Goal: Navigation & Orientation: Find specific page/section

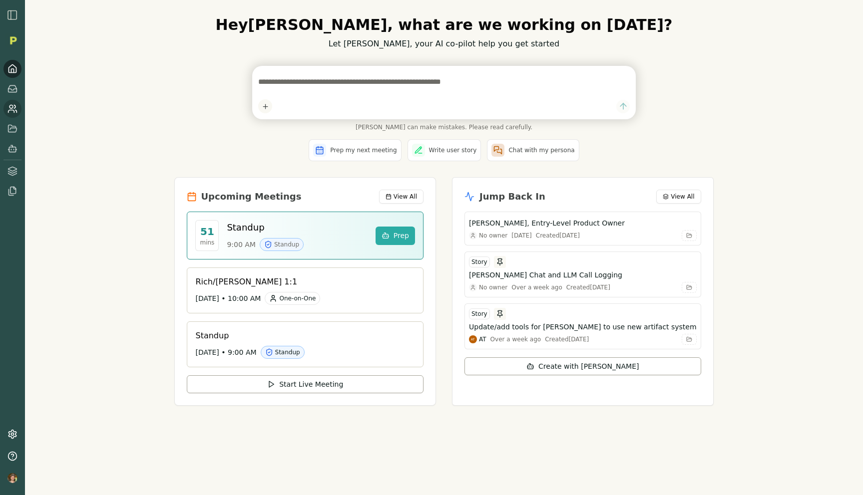
click at [12, 105] on icon at bounding box center [12, 109] width 10 height 10
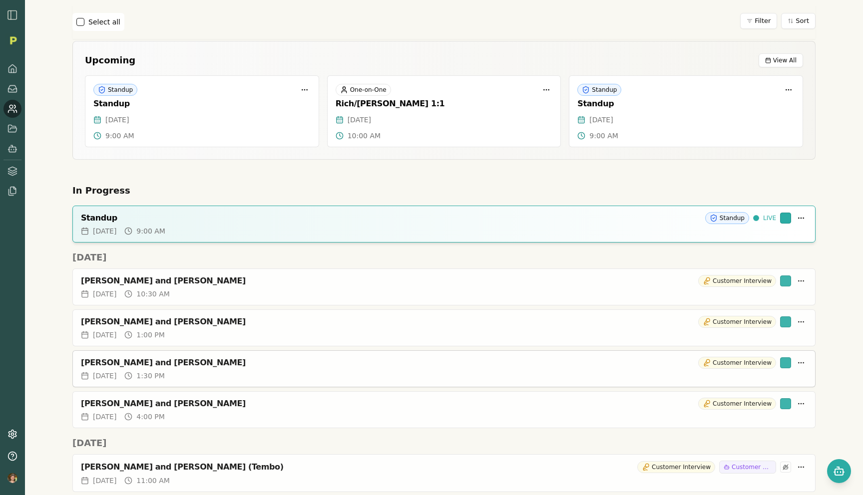
scroll to position [38, 0]
click at [138, 283] on div "[PERSON_NAME] and [PERSON_NAME]" at bounding box center [387, 282] width 613 height 10
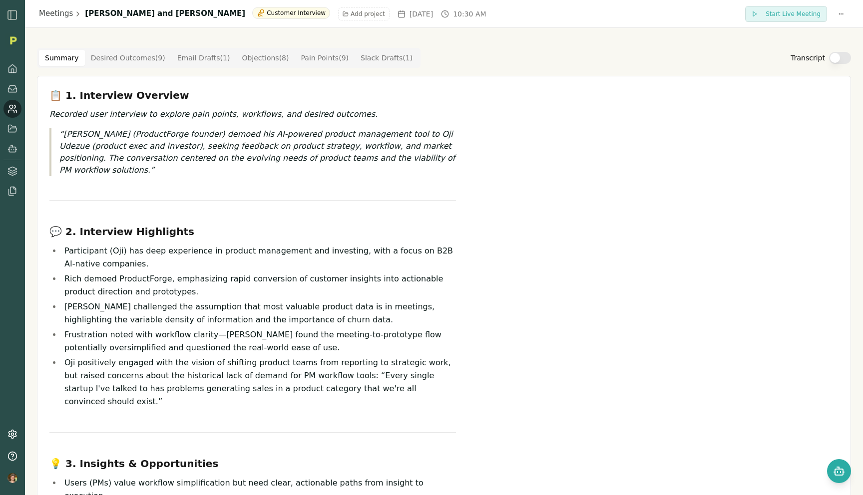
click at [142, 57] on Outcome "Desired Outcomes ( 9 )" at bounding box center [128, 58] width 86 height 16
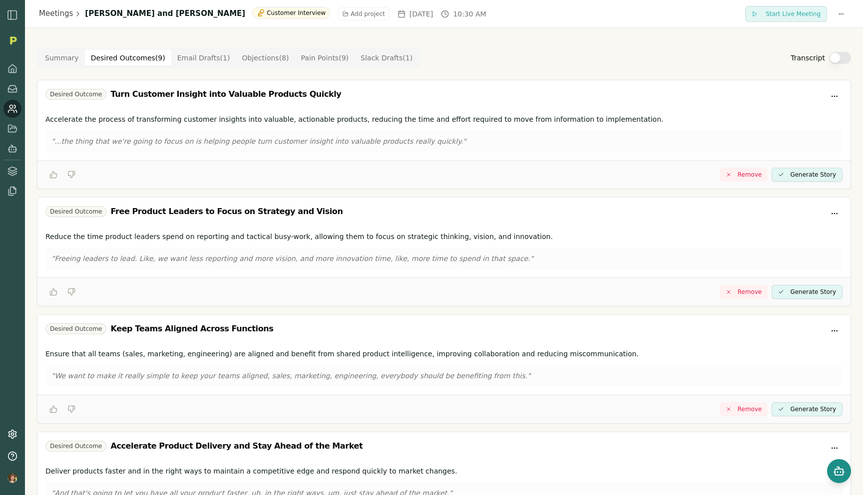
drag, startPoint x: 142, startPoint y: 57, endPoint x: 833, endPoint y: 476, distance: 808.1
click at [833, 476] on div "Meetings Rich Theil and Oji Udezue Customer Interview Add project Tue, Sep 16, …" at bounding box center [431, 247] width 863 height 495
click at [837, 471] on icon "Open chat" at bounding box center [839, 471] width 12 height 12
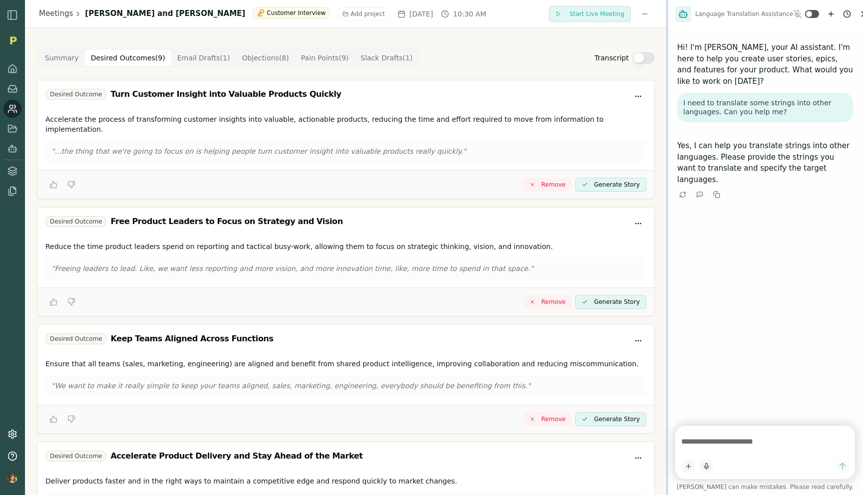
drag, startPoint x: 682, startPoint y: 188, endPoint x: 633, endPoint y: 188, distance: 48.9
click at [666, 188] on div at bounding box center [667, 247] width 2 height 495
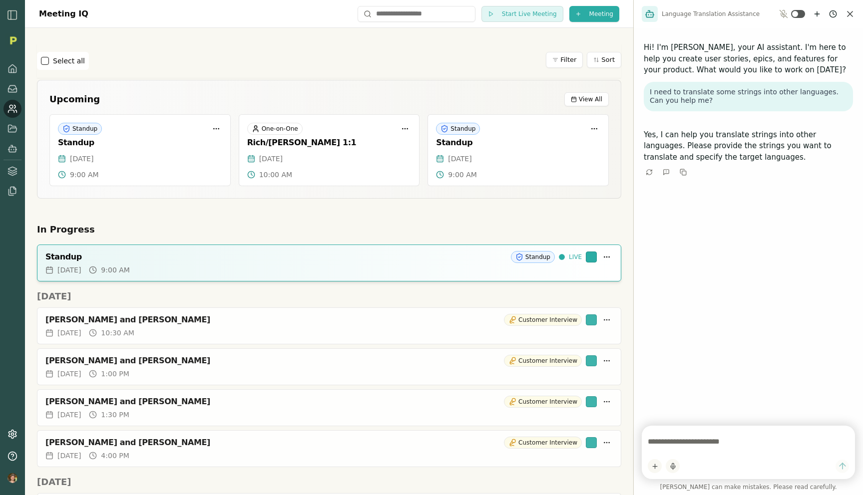
click at [856, 13] on div "Language Translation Assistance" at bounding box center [748, 14] width 229 height 28
click at [851, 16] on icon "Close chat" at bounding box center [850, 14] width 10 height 10
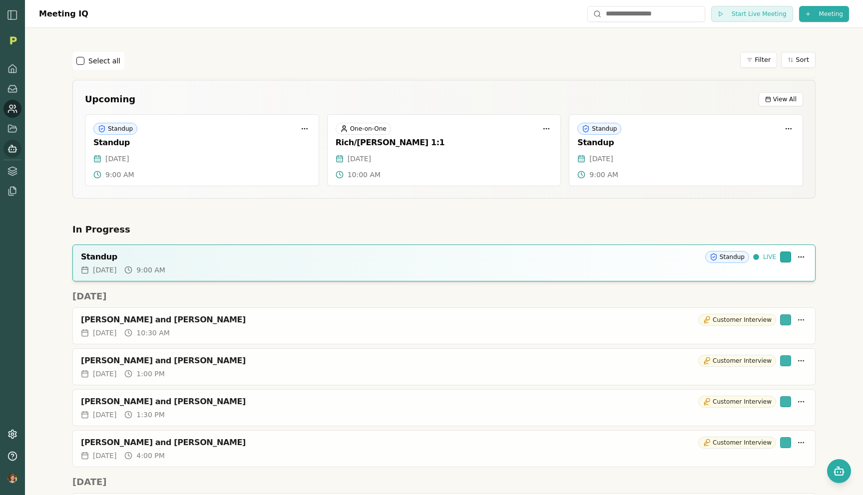
click at [10, 147] on icon at bounding box center [12, 149] width 10 height 10
